Goal: Task Accomplishment & Management: Manage account settings

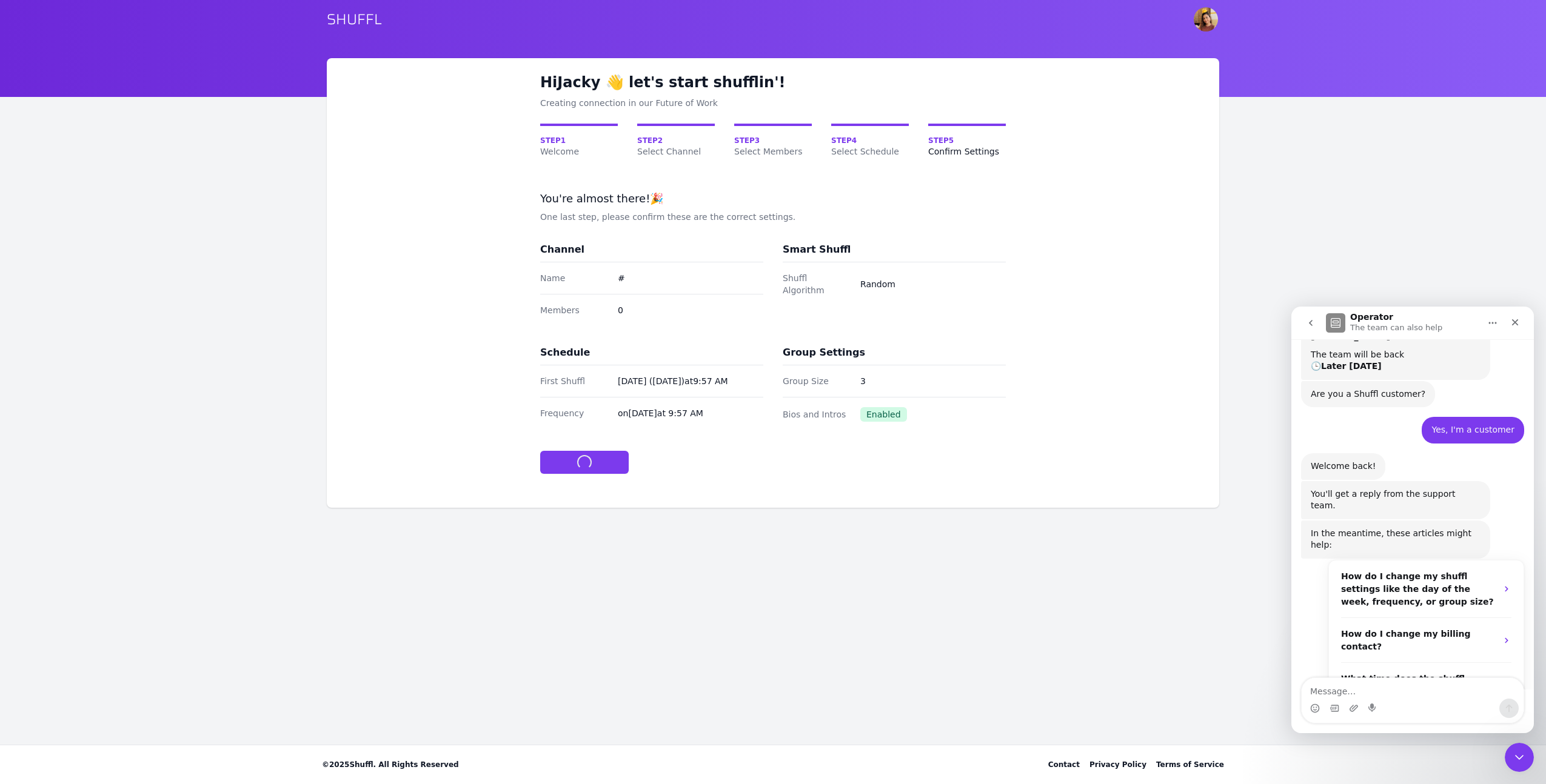
scroll to position [208, 0]
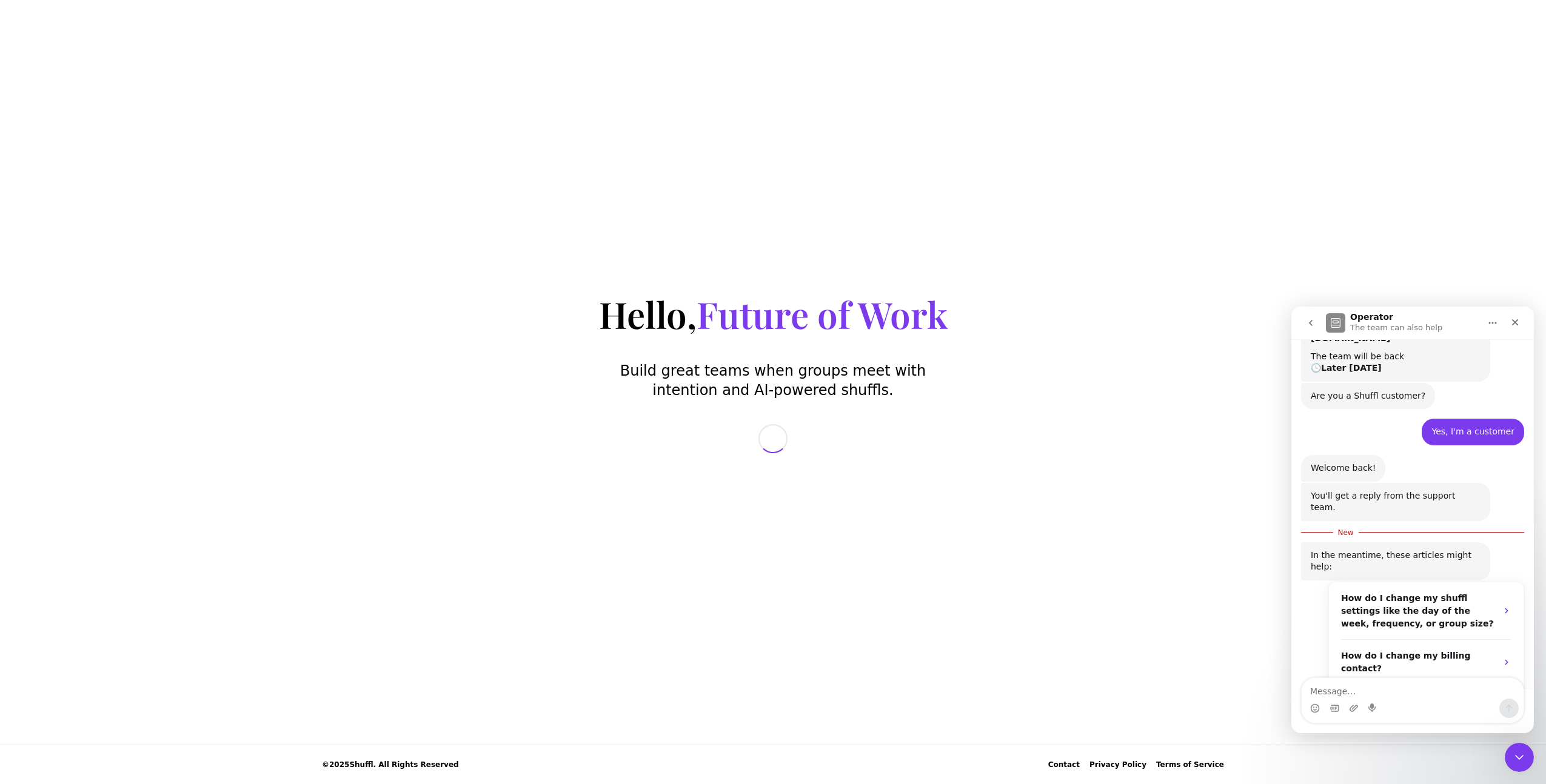
scroll to position [228, 0]
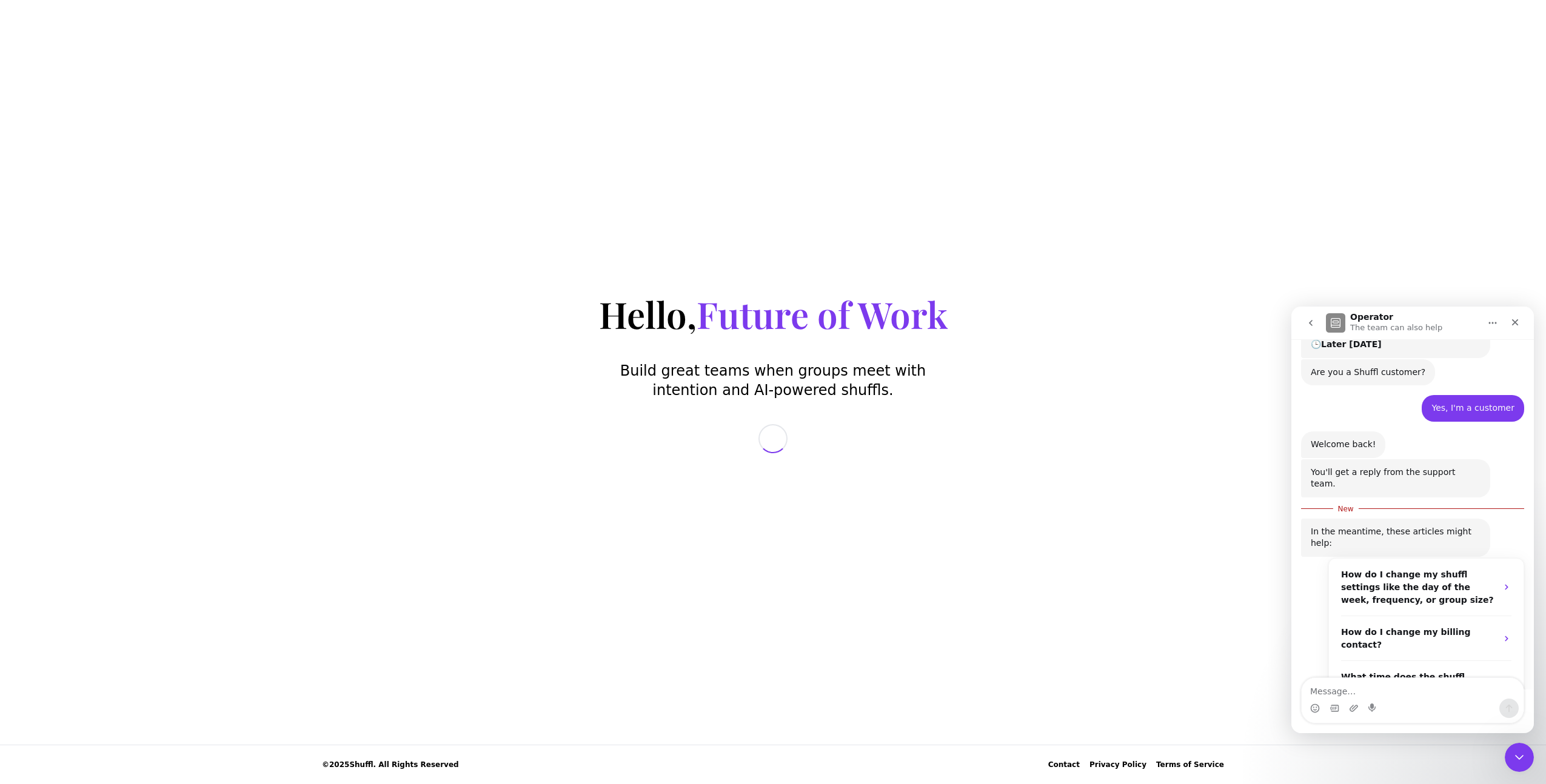
click at [1428, 467] on div "You'll get a reply from the support team." at bounding box center [1395, 478] width 170 height 23
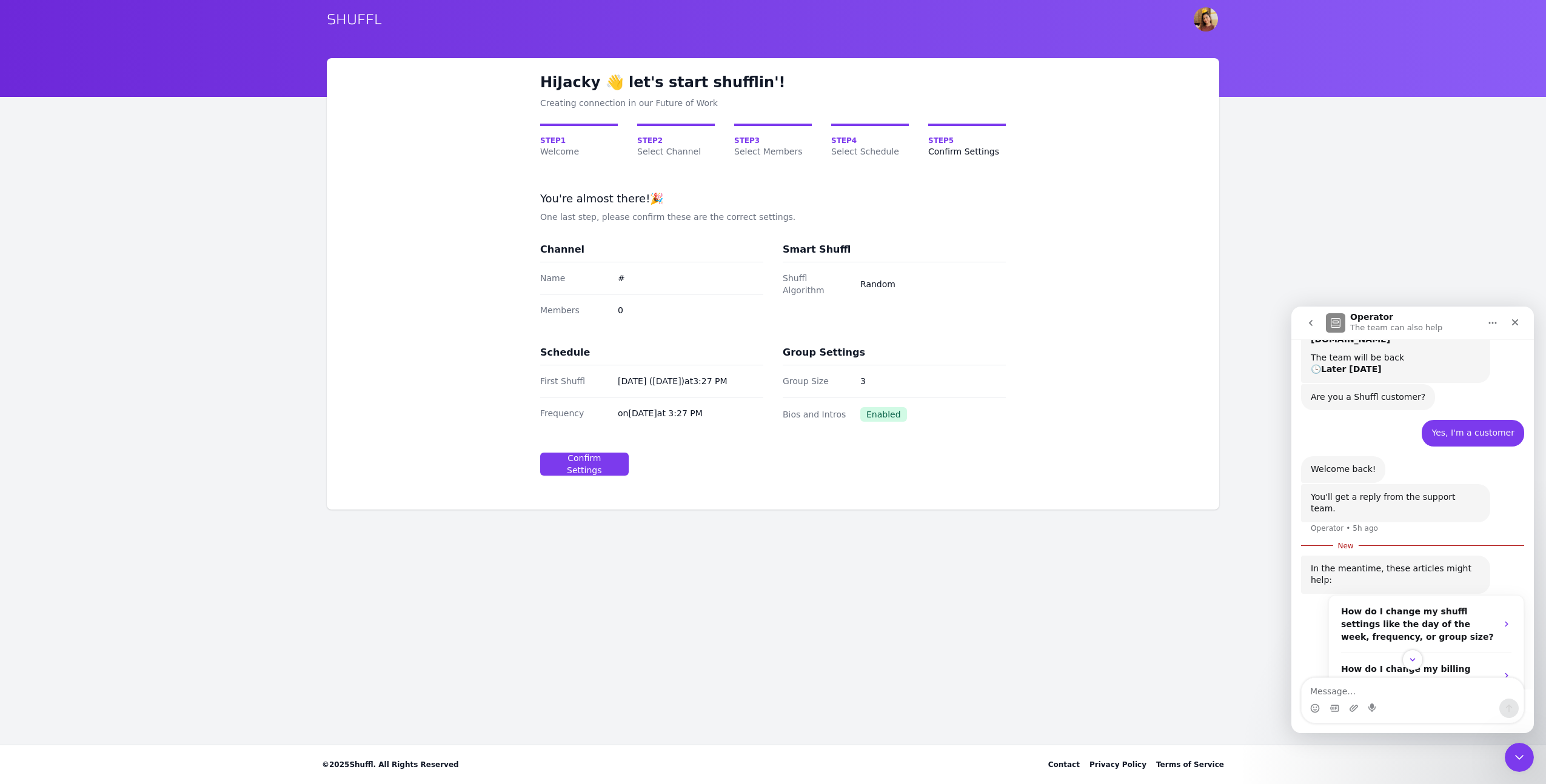
scroll to position [240, 0]
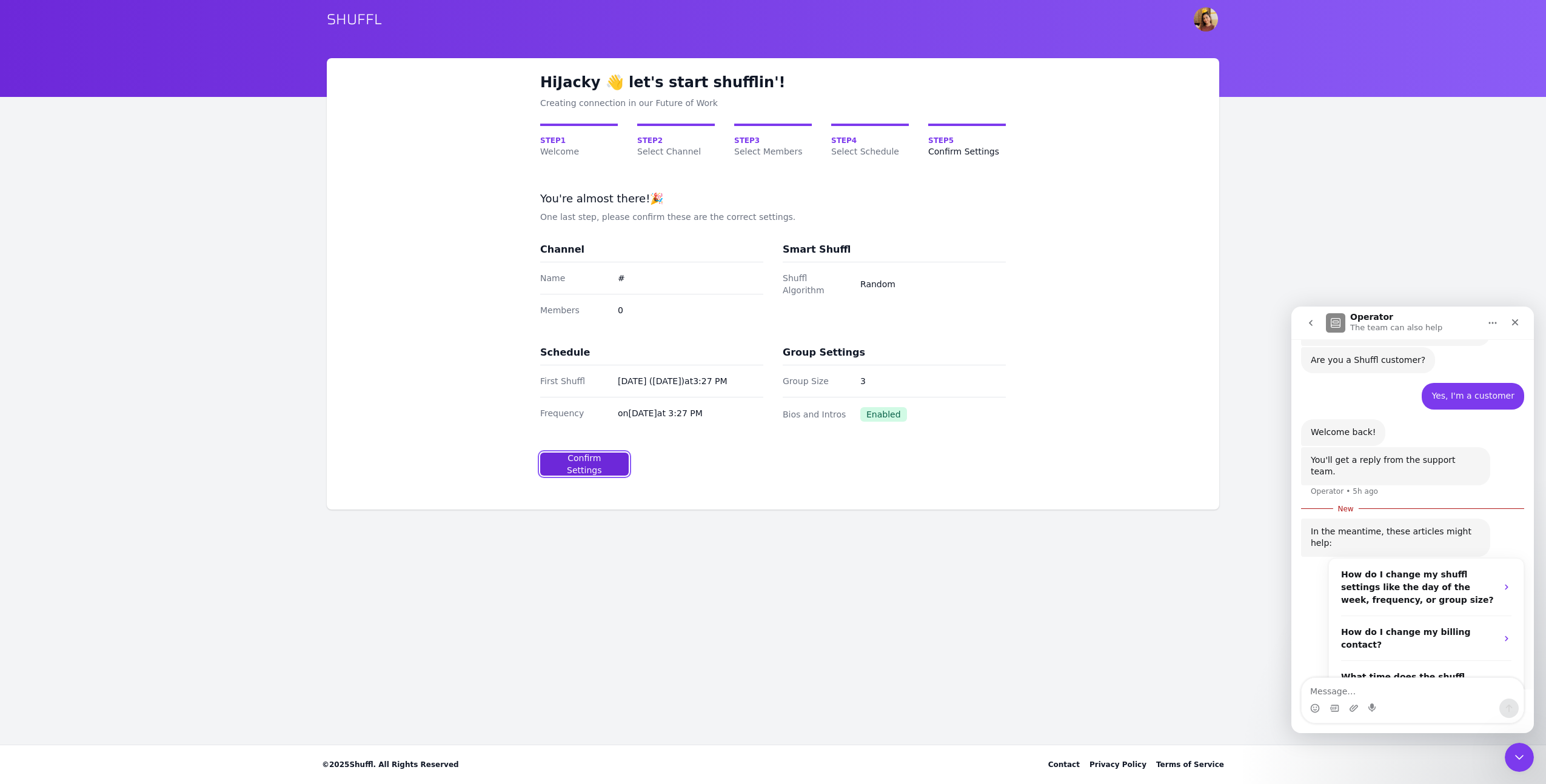
click at [573, 460] on div "Confirm Settings" at bounding box center [584, 464] width 68 height 24
